Goal: Information Seeking & Learning: Learn about a topic

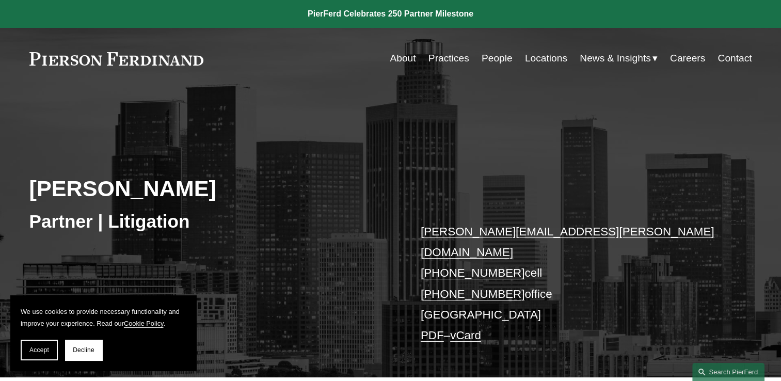
drag, startPoint x: 76, startPoint y: 352, endPoint x: 81, endPoint y: 348, distance: 6.2
click at [76, 352] on span "Decline" at bounding box center [84, 349] width 22 height 7
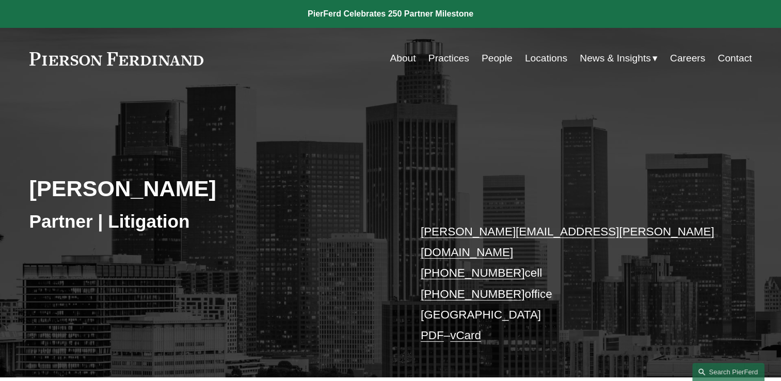
drag, startPoint x: 218, startPoint y: 180, endPoint x: 22, endPoint y: 176, distance: 196.1
click at [22, 176] on div "Larry Schmadeka Partner | Litigation larry.schmadeka@pierferd.com +1.213.880.15…" at bounding box center [390, 244] width 781 height 265
drag, startPoint x: 22, startPoint y: 176, endPoint x: 70, endPoint y: 179, distance: 48.5
copy h2 "[PERSON_NAME]"
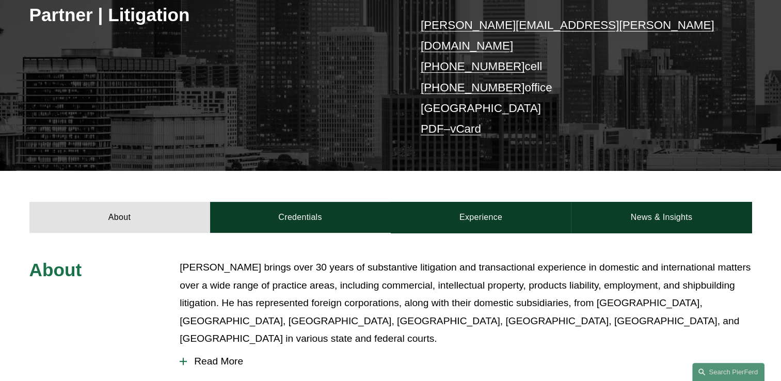
scroll to position [258, 0]
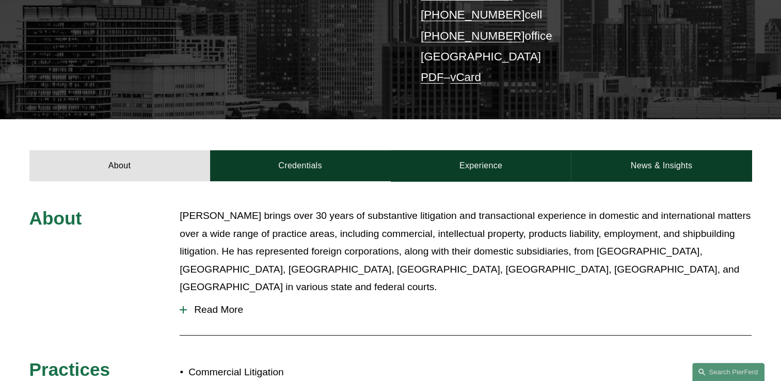
click at [402, 216] on p "[PERSON_NAME] brings over 30 years of substantive litigation and transactional …" at bounding box center [466, 251] width 572 height 89
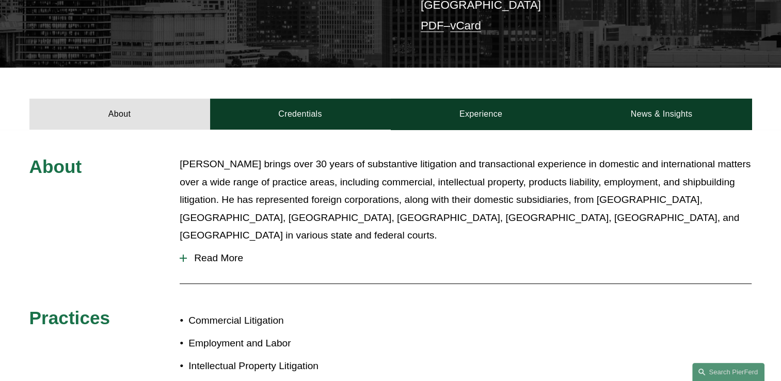
scroll to position [361, 0]
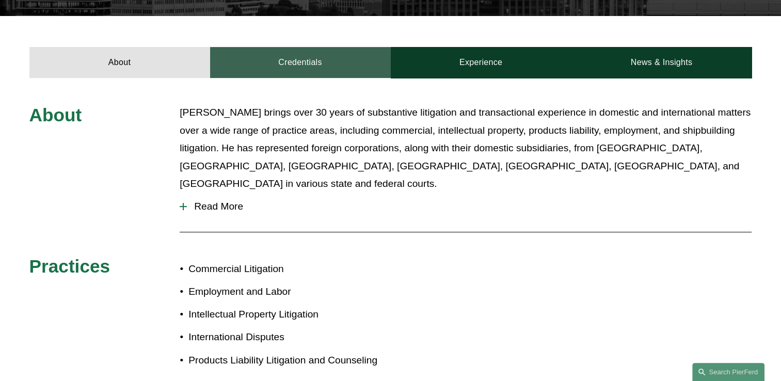
click at [294, 47] on link "Credentials" at bounding box center [300, 62] width 181 height 31
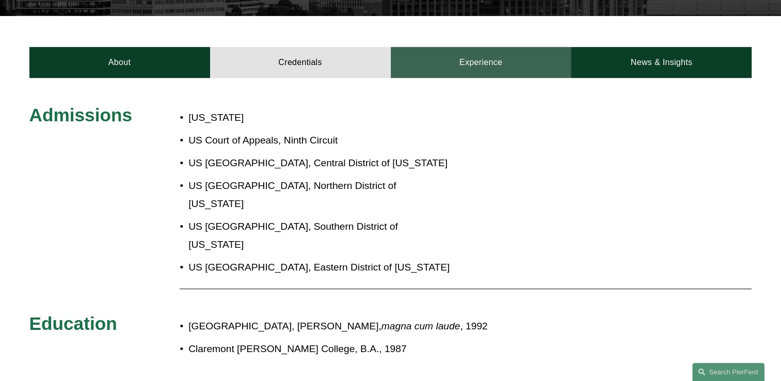
click at [456, 47] on link "Experience" at bounding box center [481, 62] width 181 height 31
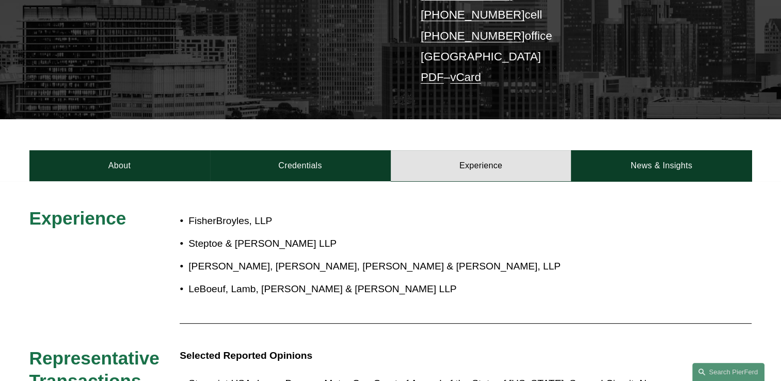
scroll to position [206, 0]
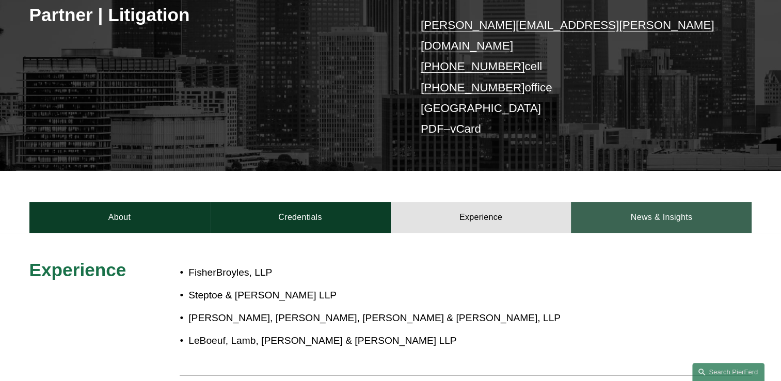
click at [654, 202] on link "News & Insights" at bounding box center [661, 217] width 181 height 31
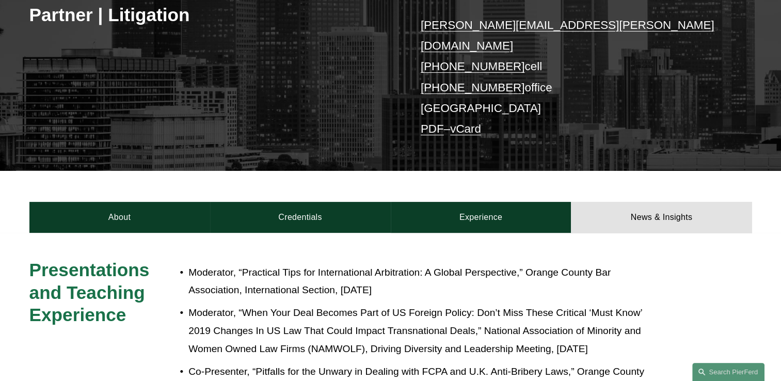
scroll to position [413, 0]
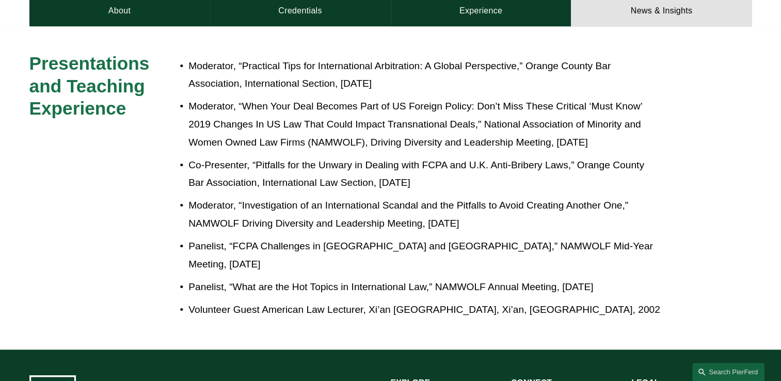
click at [300, 159] on p "Co-Presenter, “Pitfalls for the Unwary in Dealing with FCPA and U.K. Anti-Bribe…" at bounding box center [424, 174] width 473 height 36
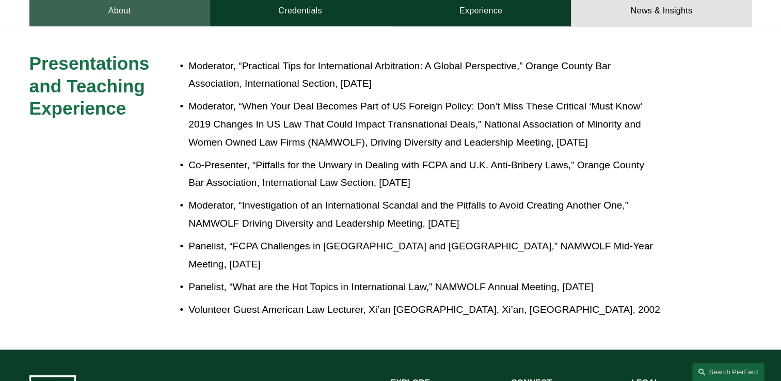
scroll to position [258, 0]
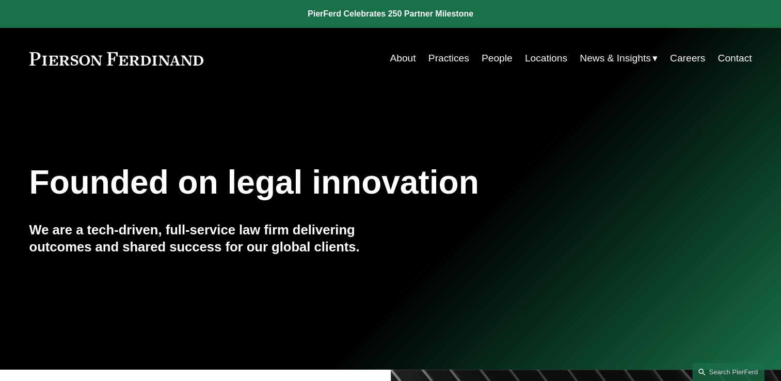
click at [493, 61] on link "People" at bounding box center [496, 59] width 31 height 20
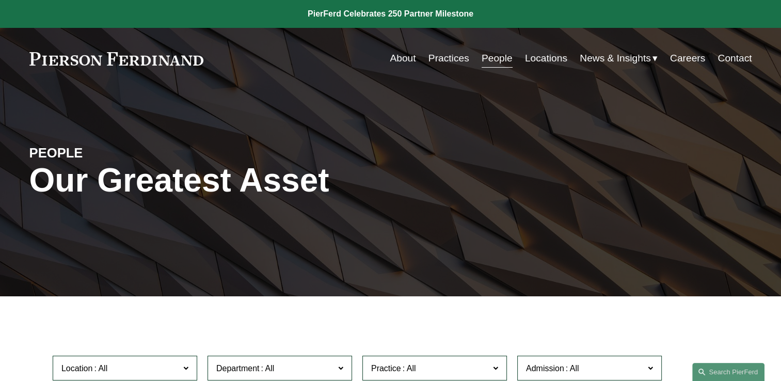
click at [542, 68] on link "Locations" at bounding box center [546, 59] width 42 height 20
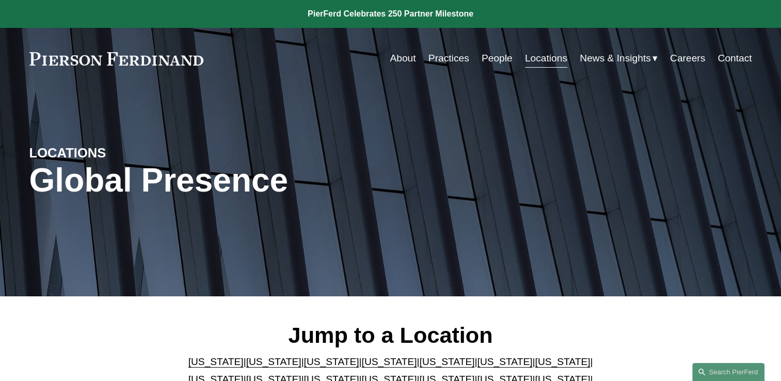
click at [493, 62] on link "People" at bounding box center [496, 59] width 31 height 20
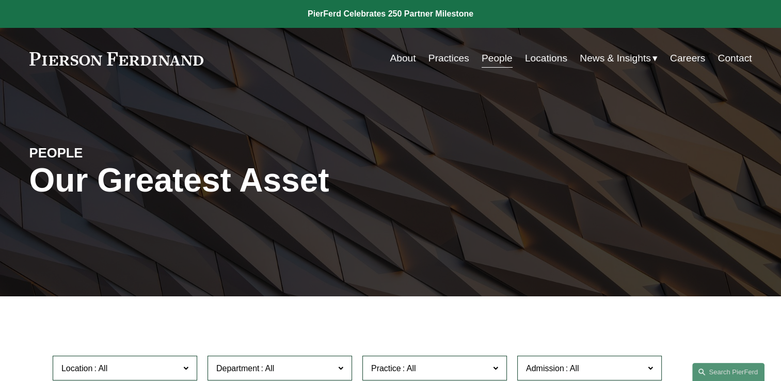
scroll to position [206, 0]
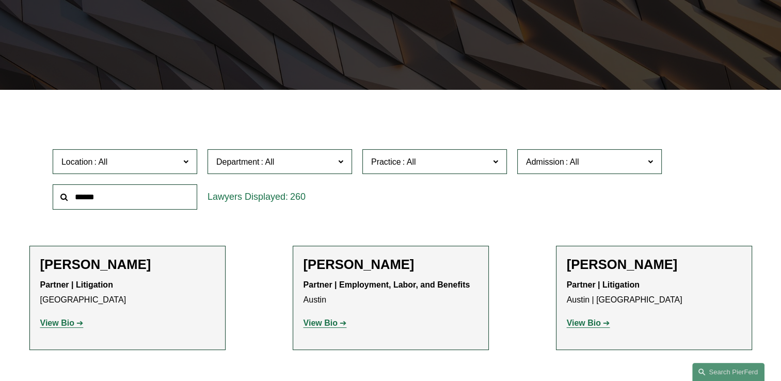
click at [134, 195] on input "text" at bounding box center [125, 196] width 144 height 25
type input "*****"
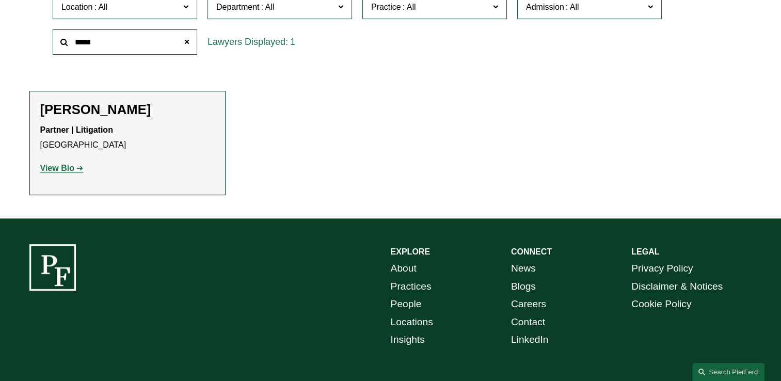
scroll to position [310, 0]
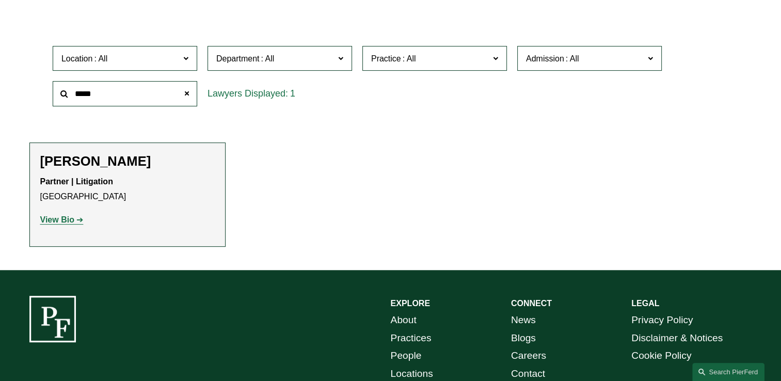
click at [66, 222] on strong "View Bio" at bounding box center [57, 219] width 34 height 9
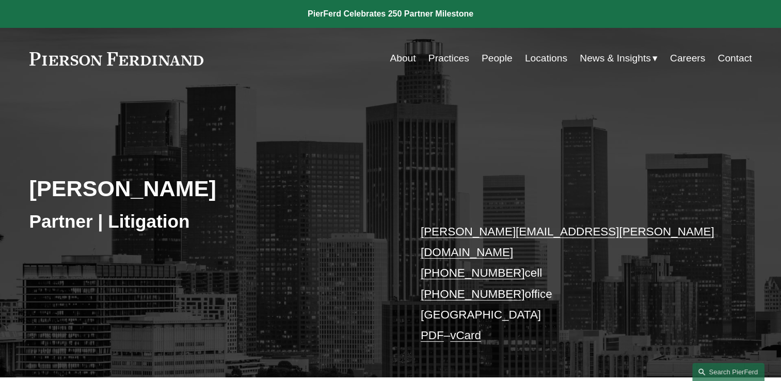
scroll to position [258, 0]
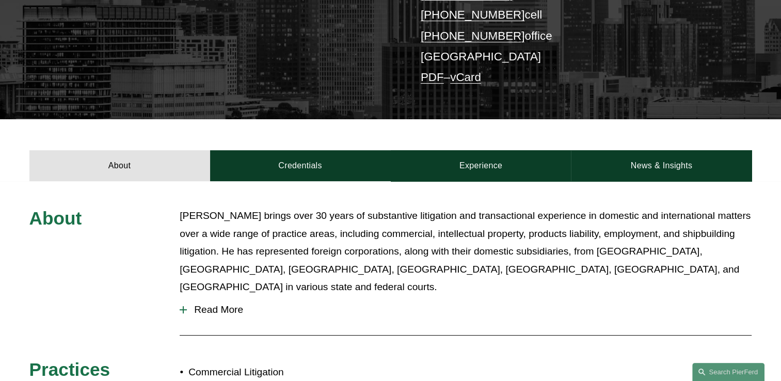
click at [202, 304] on span "Read More" at bounding box center [469, 309] width 565 height 11
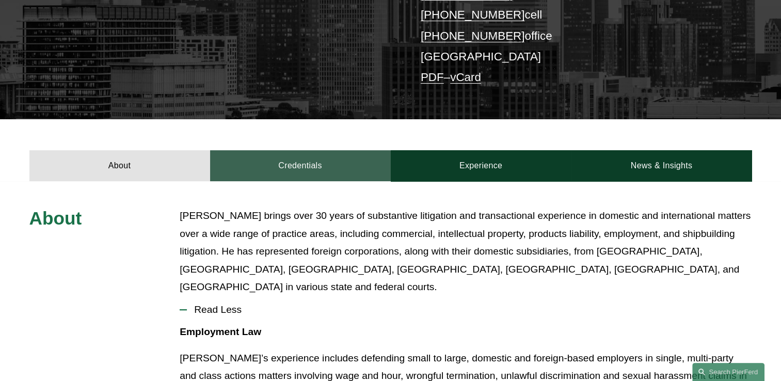
click at [278, 150] on link "Credentials" at bounding box center [300, 165] width 181 height 31
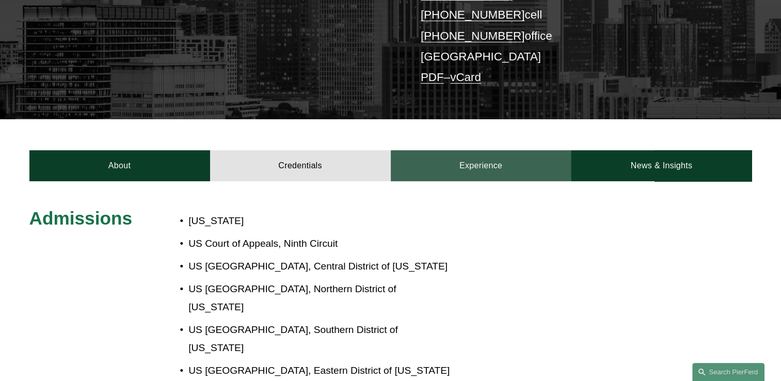
click at [474, 164] on link "Experience" at bounding box center [481, 165] width 181 height 31
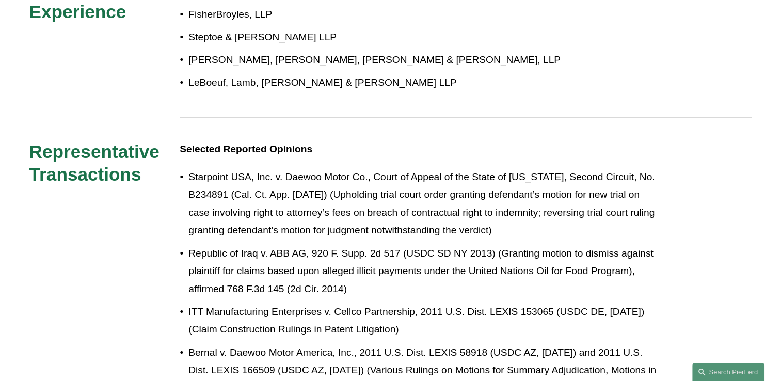
scroll to position [206, 0]
